Goal: Task Accomplishment & Management: Use online tool/utility

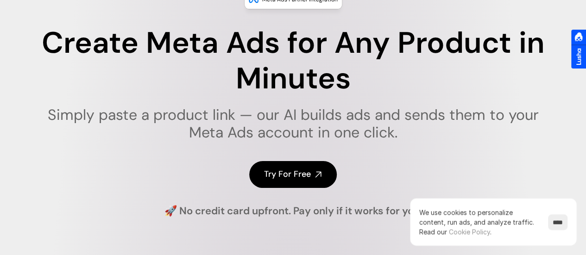
scroll to position [93, 0]
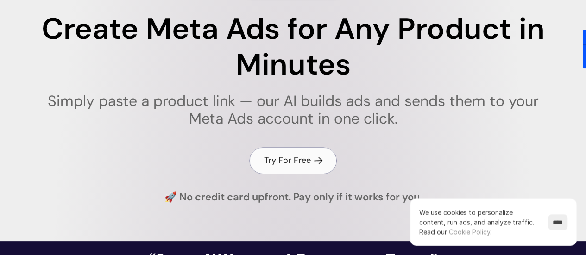
click at [297, 164] on h4 "Try For Free" at bounding box center [287, 161] width 47 height 12
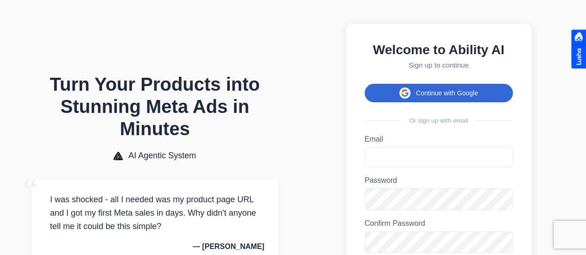
click at [445, 97] on button "Continue with Google" at bounding box center [438, 93] width 148 height 19
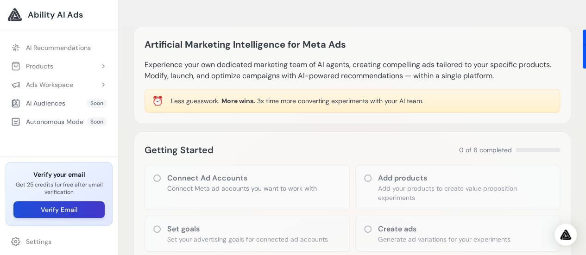
click at [55, 210] on button "Verify Email" at bounding box center [58, 209] width 91 height 17
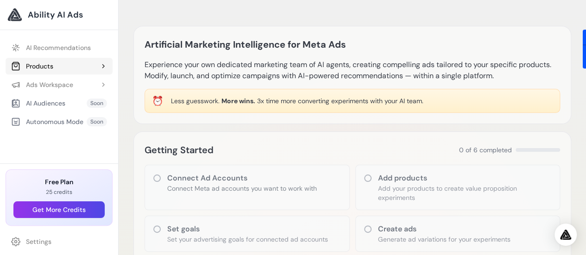
click at [82, 68] on button "Products" at bounding box center [59, 66] width 107 height 17
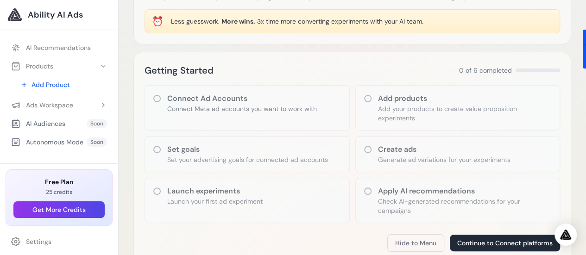
scroll to position [93, 0]
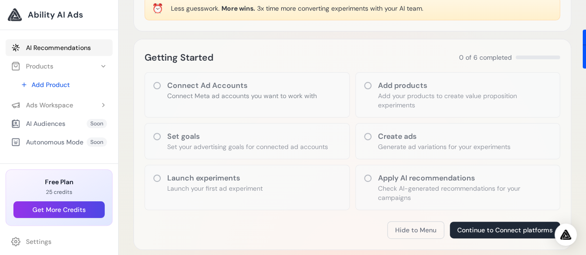
click at [59, 46] on link "AI Recommendations" at bounding box center [59, 47] width 107 height 17
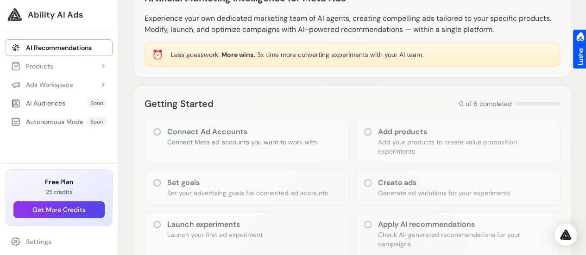
scroll to position [93, 0]
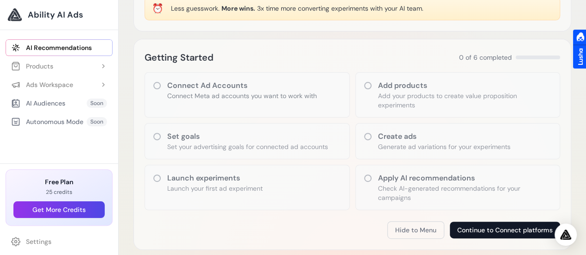
click at [513, 230] on button "Continue to Connect platforms" at bounding box center [505, 230] width 110 height 17
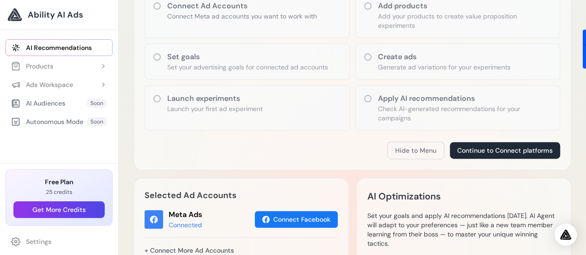
scroll to position [185, 0]
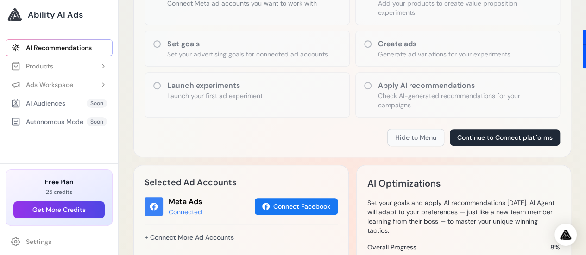
click at [408, 137] on button "Hide to Menu" at bounding box center [415, 138] width 57 height 18
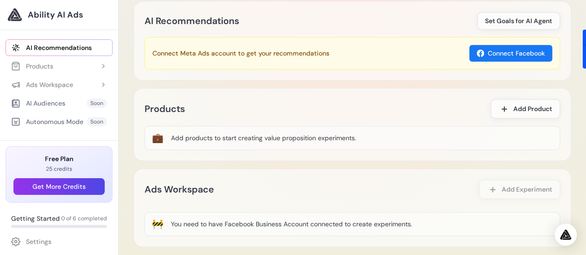
scroll to position [324, 0]
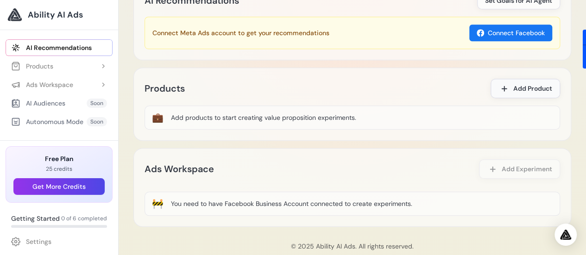
click at [517, 90] on span "Add Product" at bounding box center [532, 88] width 39 height 9
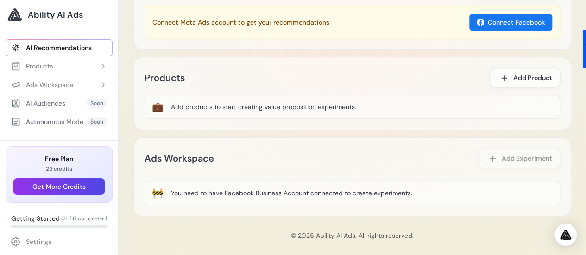
scroll to position [341, 0]
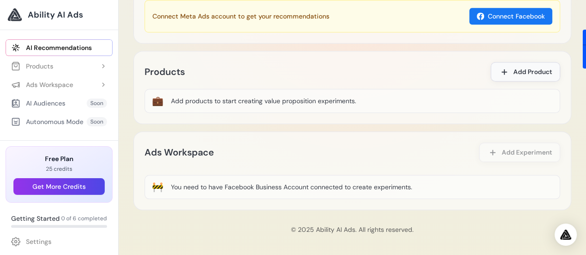
click at [531, 67] on span "Add Product" at bounding box center [532, 71] width 39 height 9
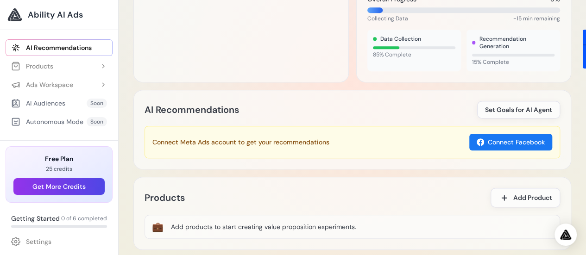
scroll to position [202, 0]
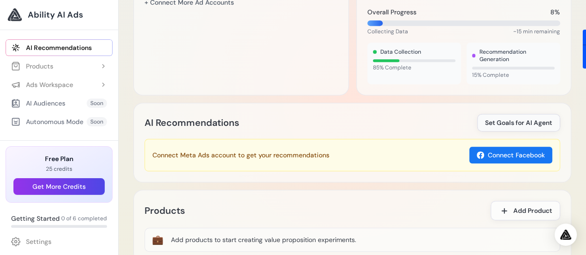
click at [502, 121] on span "Set Goals for AI Agent" at bounding box center [518, 122] width 67 height 9
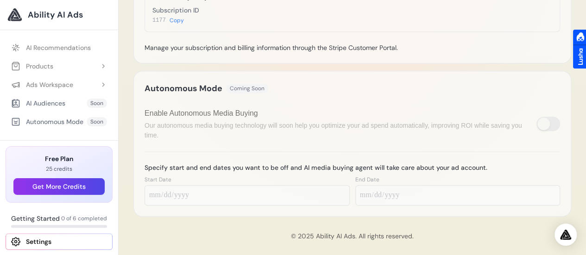
scroll to position [433, 0]
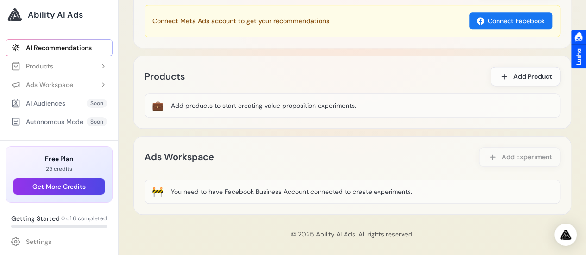
scroll to position [341, 0]
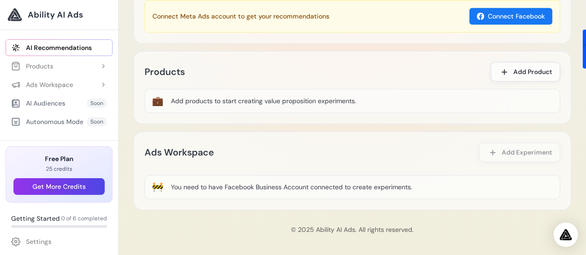
click at [565, 235] on img "Open Intercom Messenger" at bounding box center [565, 234] width 12 height 11
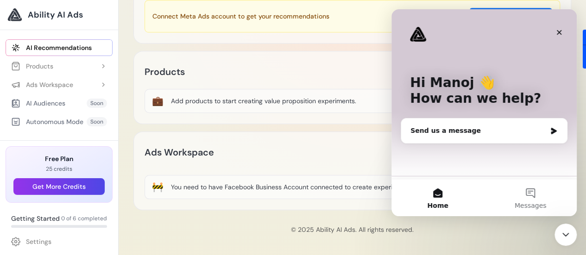
scroll to position [0, 0]
click at [551, 130] on icon "Intercom messenger" at bounding box center [554, 131] width 6 height 6
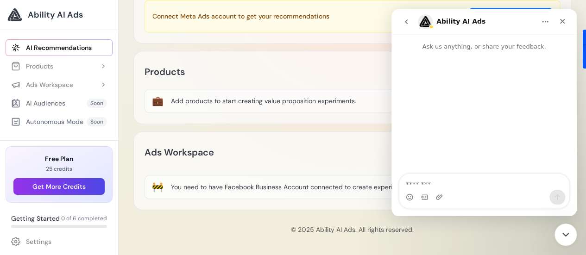
click at [551, 130] on div "Intercom messenger" at bounding box center [483, 113] width 185 height 124
click at [405, 21] on icon "go back" at bounding box center [406, 21] width 3 height 5
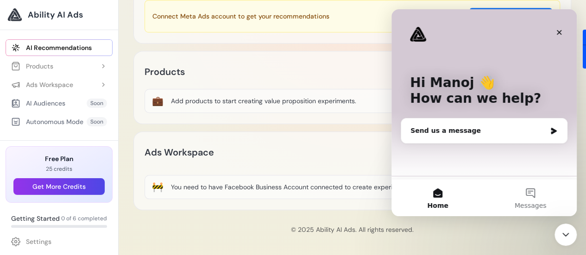
click at [456, 131] on div "Send us a message" at bounding box center [478, 131] width 136 height 10
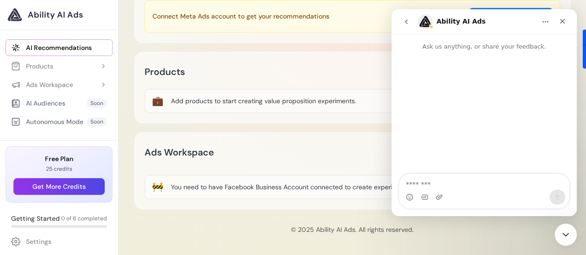
click at [436, 188] on textarea "Message…" at bounding box center [483, 182] width 169 height 16
type textarea "*"
type textarea "**********"
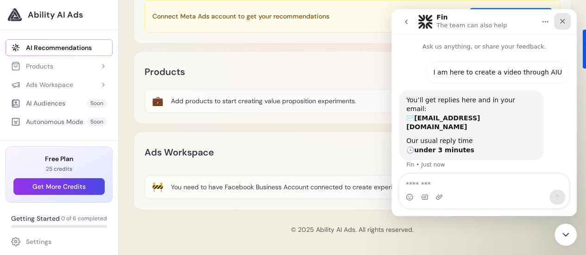
click at [566, 21] on div "Close" at bounding box center [562, 21] width 17 height 17
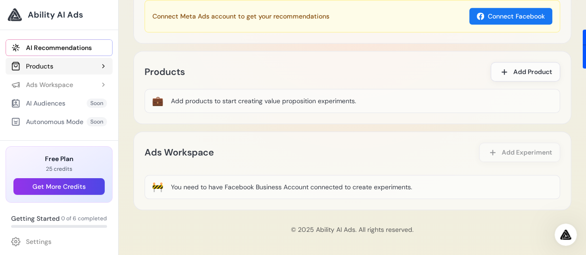
click at [44, 64] on div "Products" at bounding box center [32, 66] width 42 height 9
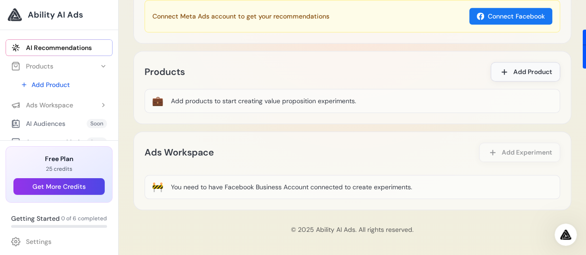
click at [514, 68] on span "Add Product" at bounding box center [532, 71] width 39 height 9
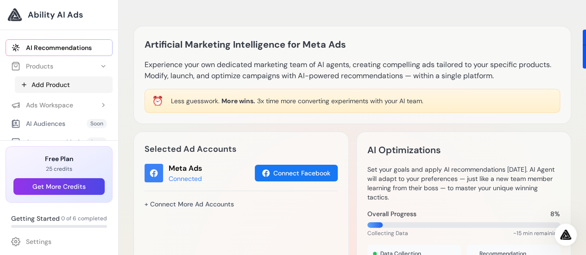
click at [44, 86] on link "Add Product" at bounding box center [64, 84] width 98 height 17
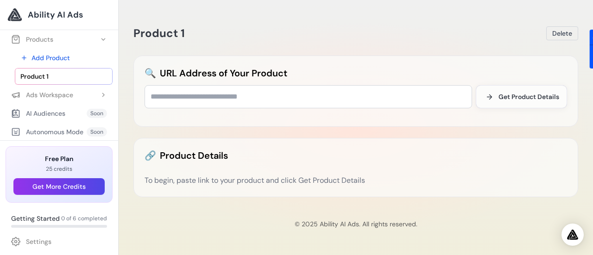
scroll to position [41, 0]
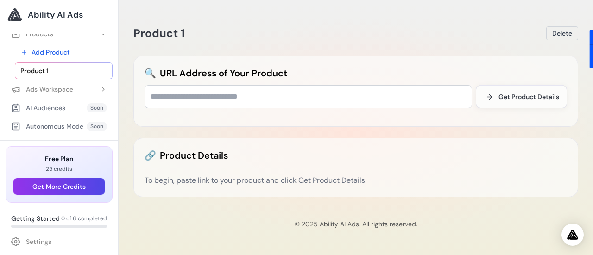
click at [45, 103] on div "AI Audiences" at bounding box center [38, 107] width 54 height 9
click at [53, 187] on button "Get More Credits" at bounding box center [58, 186] width 91 height 17
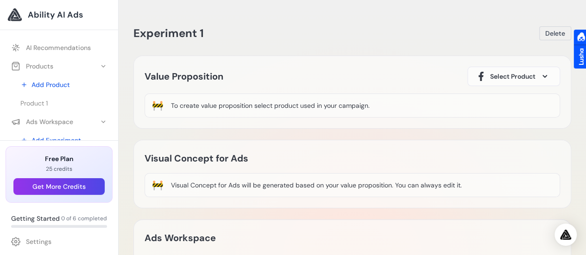
click at [549, 75] on span at bounding box center [544, 76] width 11 height 11
click at [495, 103] on div "Product 1" at bounding box center [490, 103] width 31 height 11
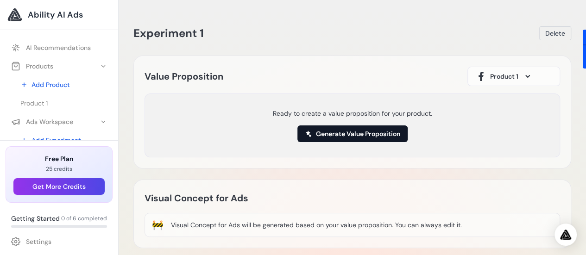
click at [339, 133] on button "Generate Value Proposition" at bounding box center [352, 133] width 110 height 17
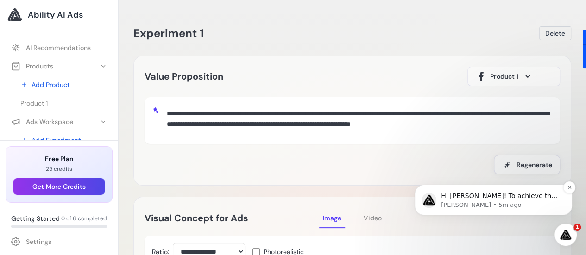
click at [494, 205] on p "[PERSON_NAME] • 5m ago" at bounding box center [500, 205] width 119 height 8
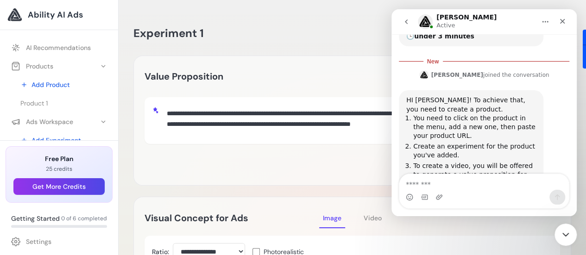
scroll to position [117, 0]
